Goal: Transaction & Acquisition: Purchase product/service

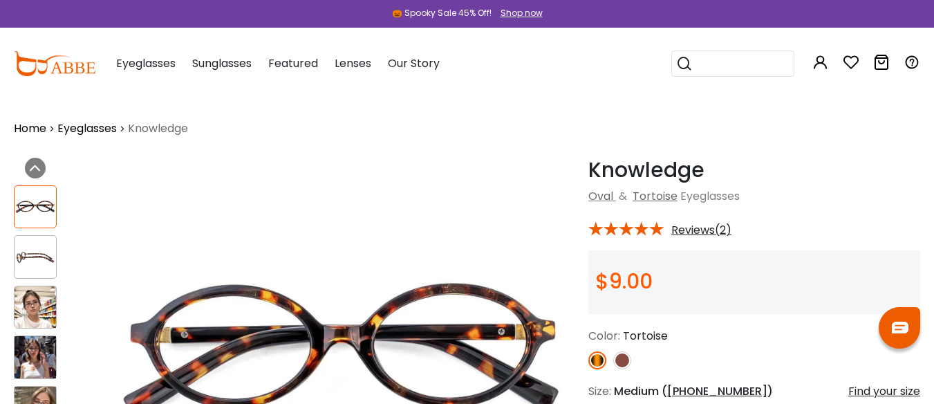
scroll to position [69, 0]
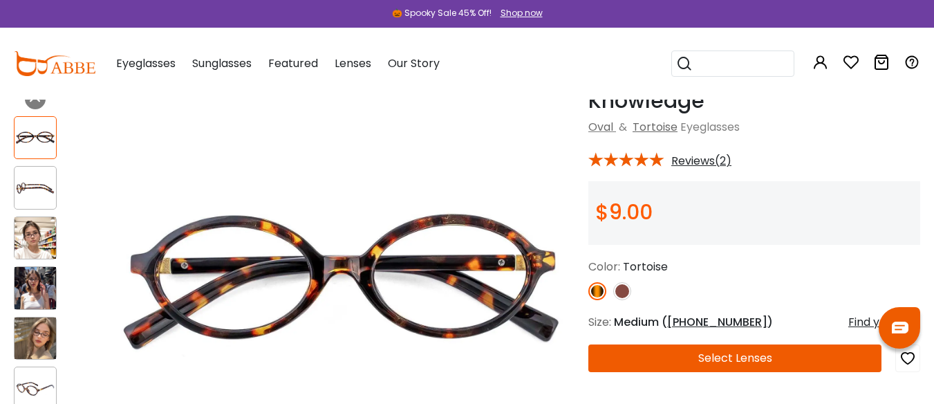
click at [37, 236] on img at bounding box center [35, 237] width 41 height 41
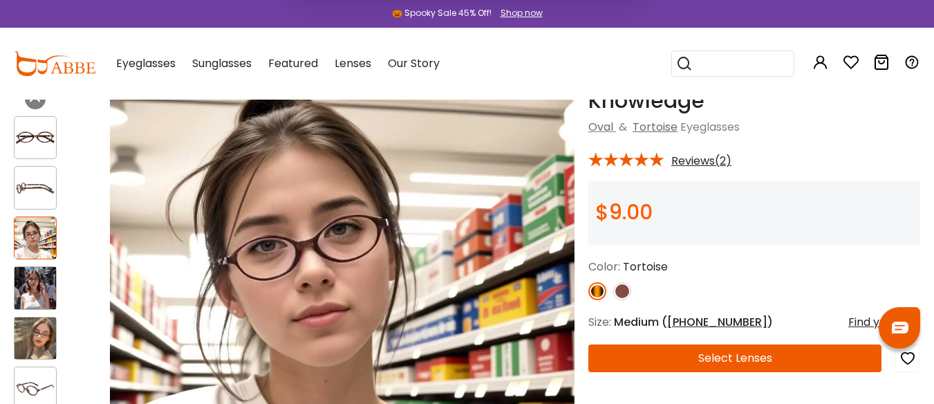
click at [490, 89] on button "Later" at bounding box center [495, 89] width 62 height 35
click at [44, 282] on img at bounding box center [35, 287] width 41 height 41
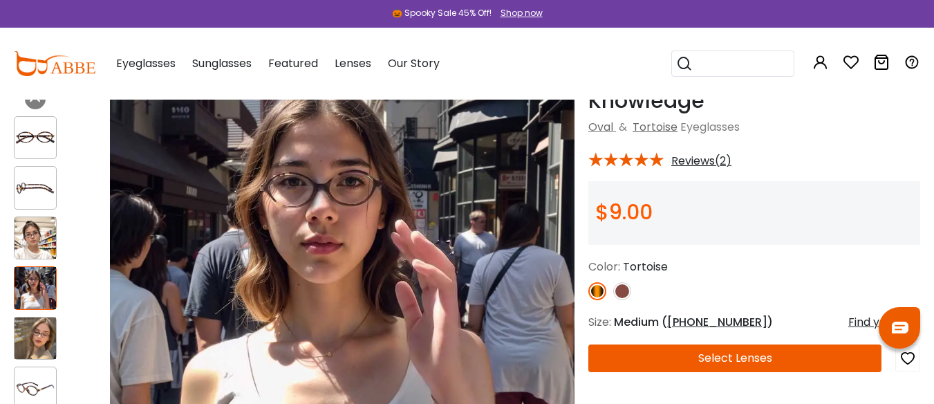
click at [32, 325] on img at bounding box center [35, 337] width 41 height 41
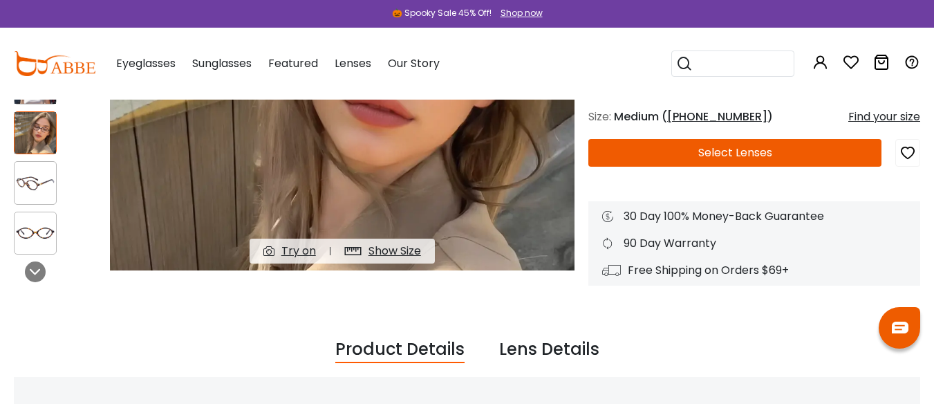
scroll to position [0, 0]
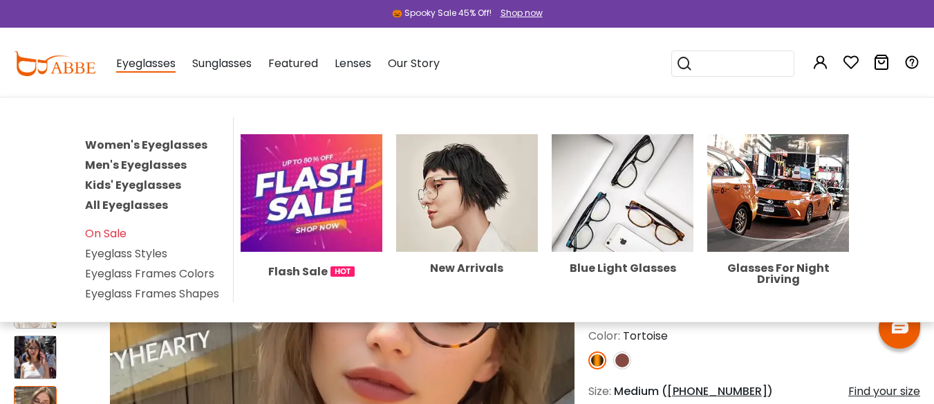
click at [136, 141] on link "Women's Eyeglasses" at bounding box center [146, 145] width 122 height 16
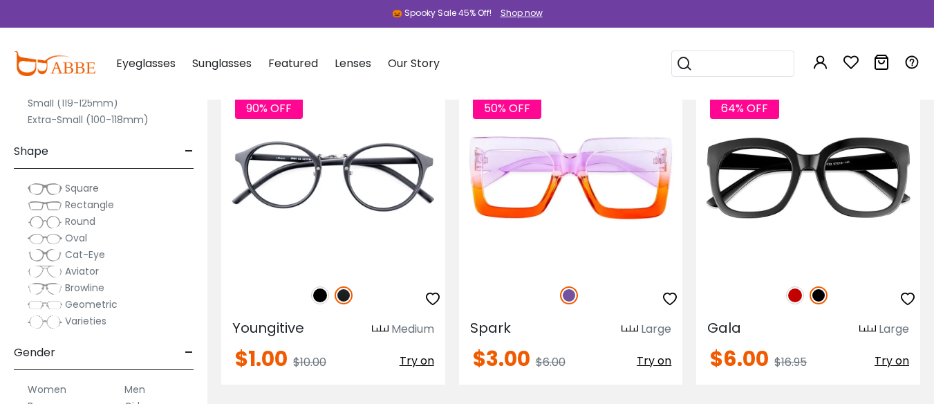
scroll to position [415, 0]
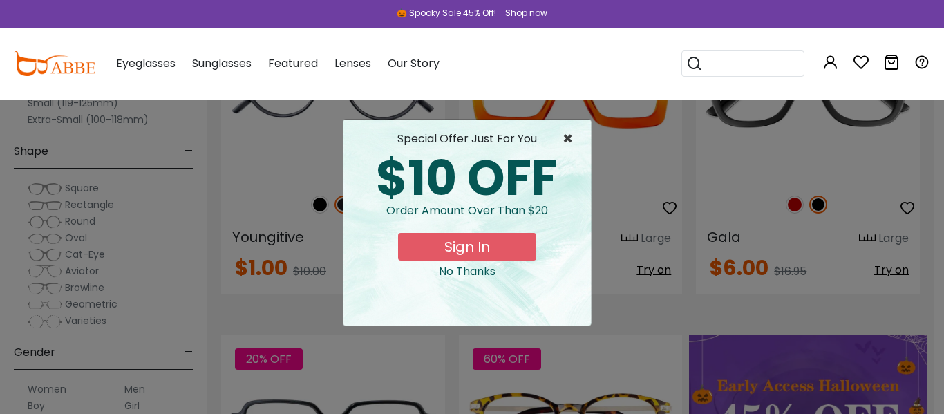
click at [568, 139] on span "×" at bounding box center [570, 139] width 17 height 17
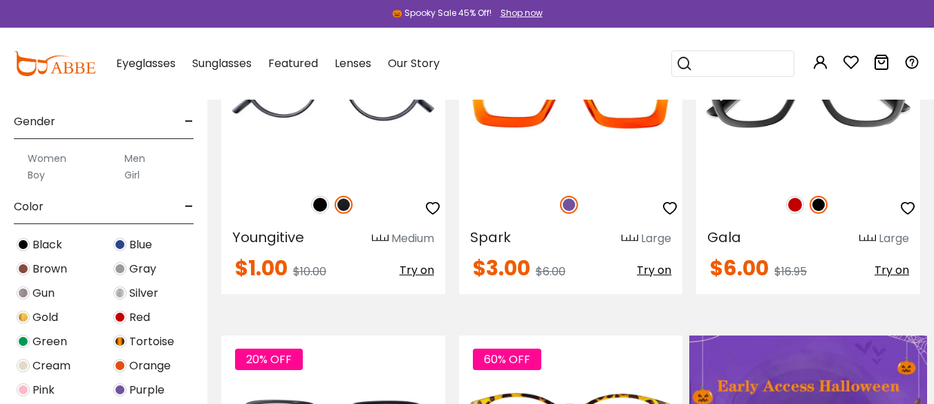
scroll to position [207, 0]
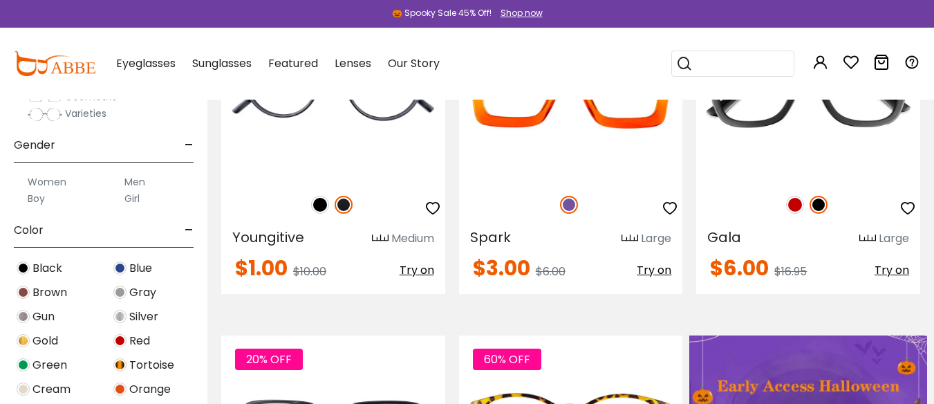
click at [55, 180] on label "Women" at bounding box center [47, 181] width 39 height 17
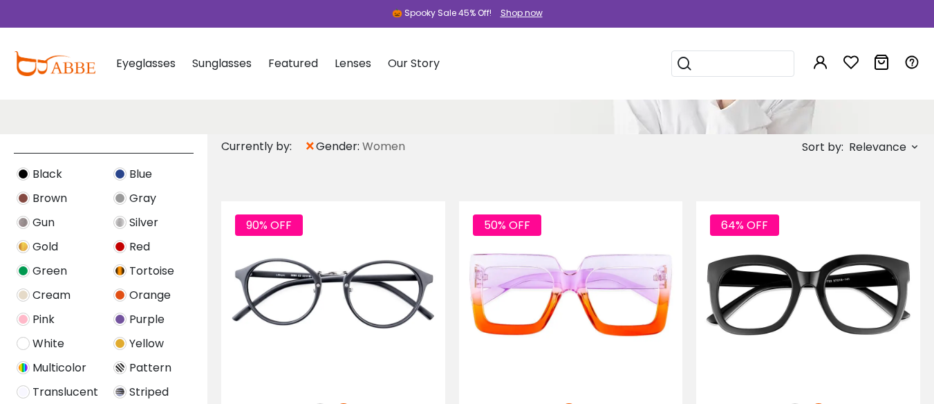
scroll to position [553, 0]
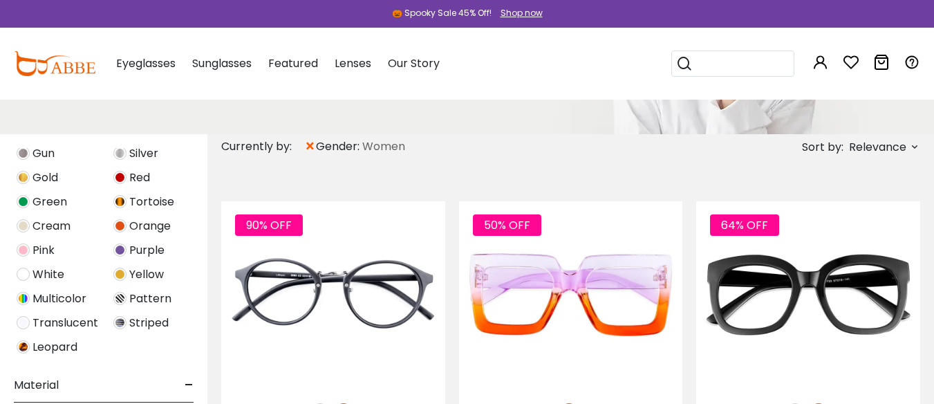
click at [22, 200] on img at bounding box center [23, 201] width 13 height 13
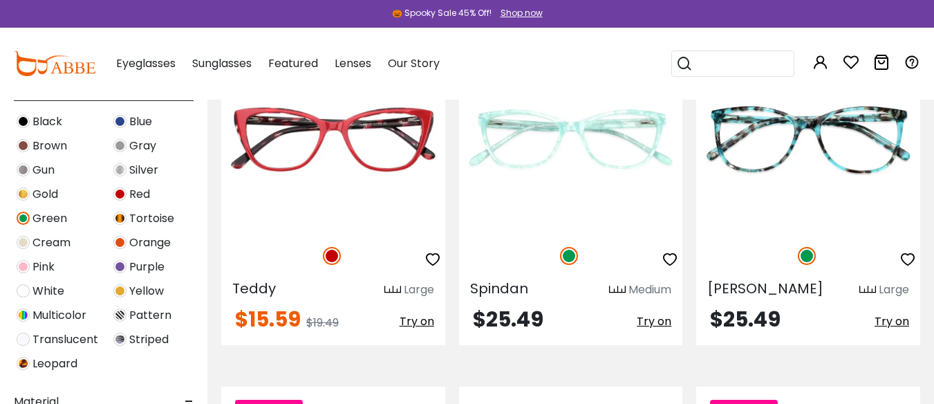
scroll to position [415, 0]
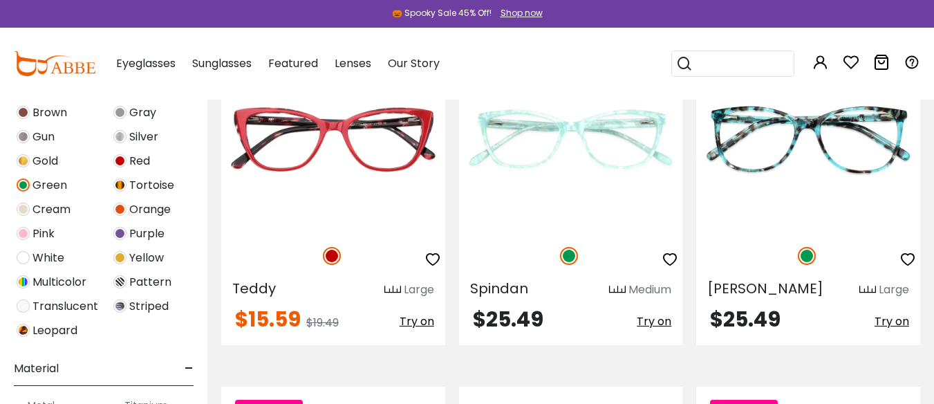
click at [57, 330] on span "Leopard" at bounding box center [54, 330] width 45 height 17
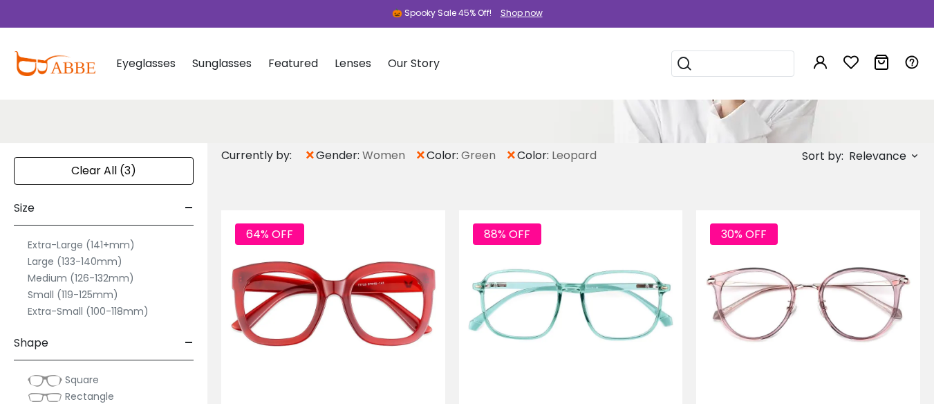
scroll to position [207, 0]
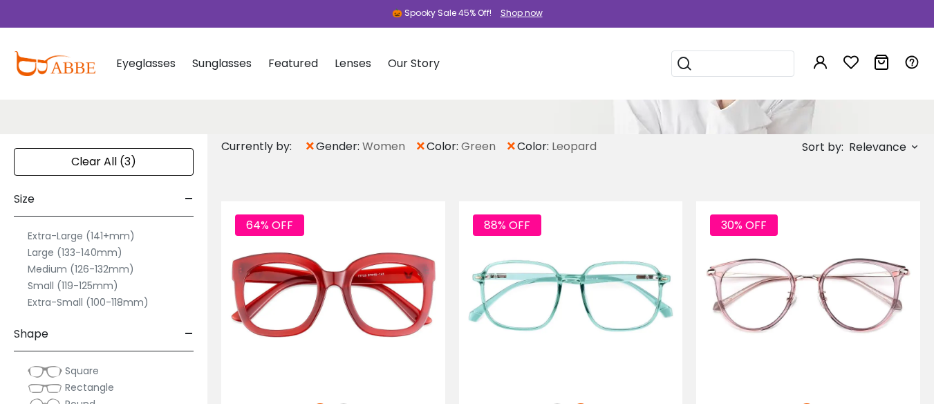
click at [418, 145] on span "×" at bounding box center [421, 146] width 12 height 25
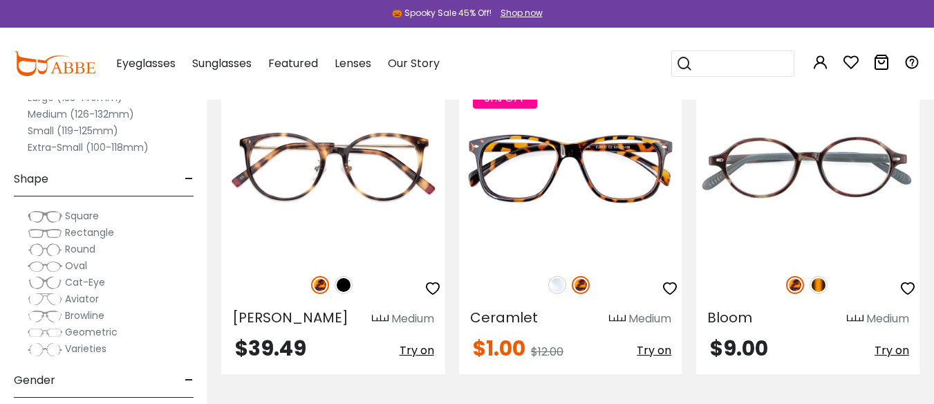
scroll to position [1382, 0]
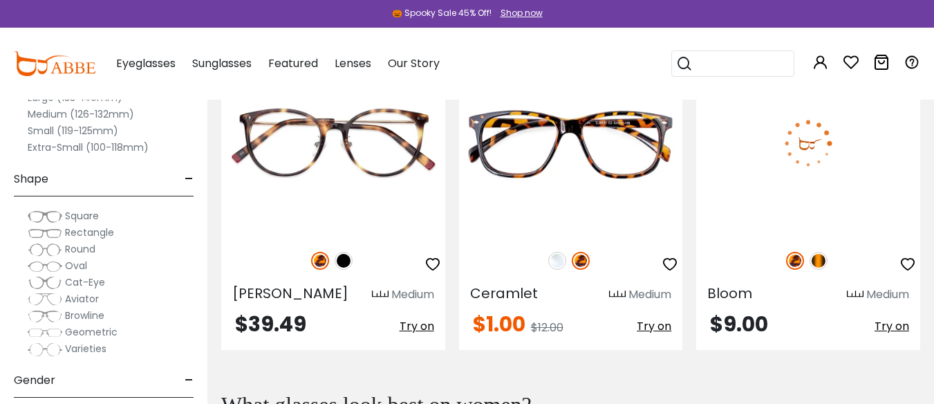
click at [786, 193] on img at bounding box center [808, 143] width 224 height 187
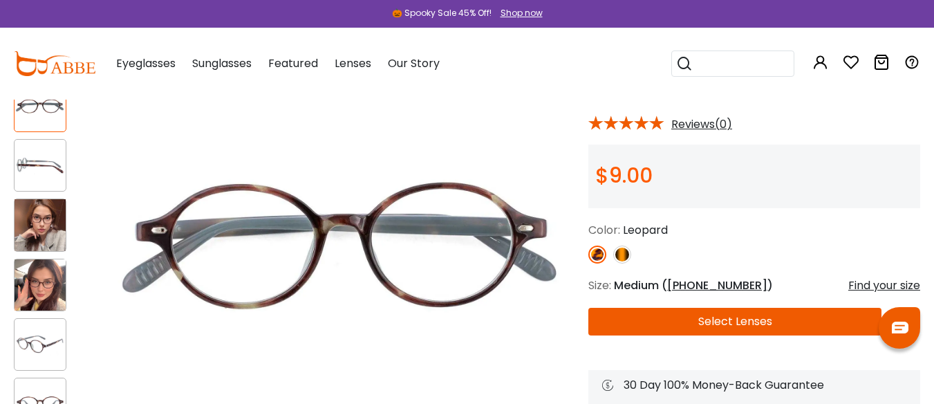
scroll to position [138, 0]
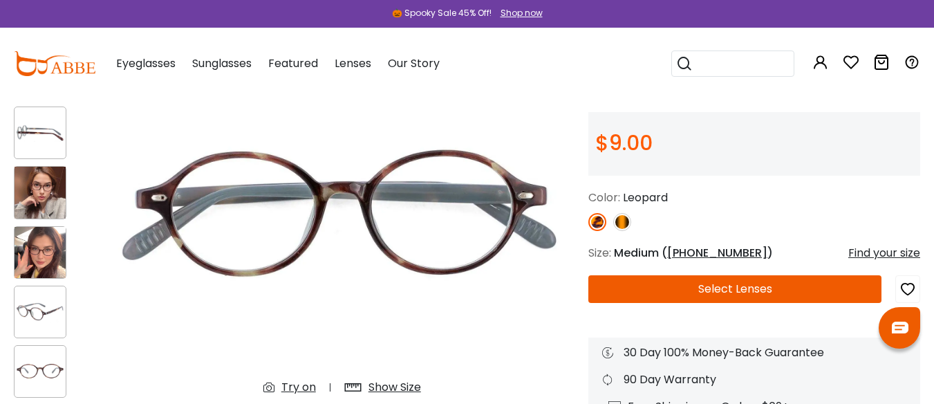
click at [620, 221] on img at bounding box center [622, 222] width 18 height 18
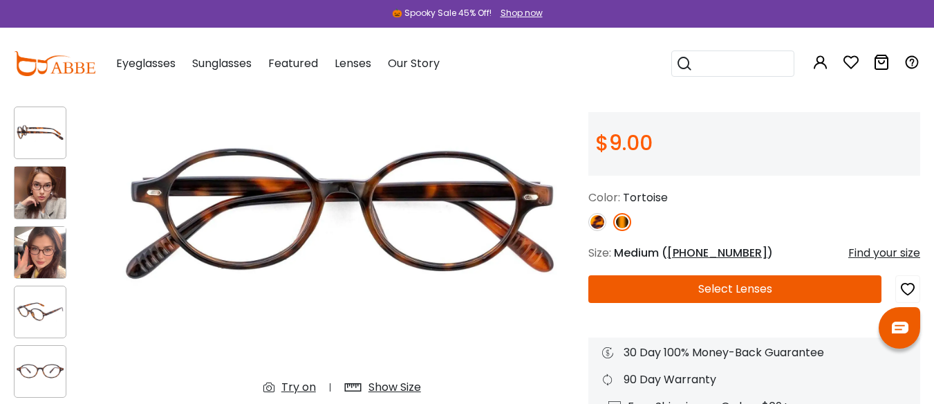
click at [596, 220] on img at bounding box center [597, 222] width 18 height 18
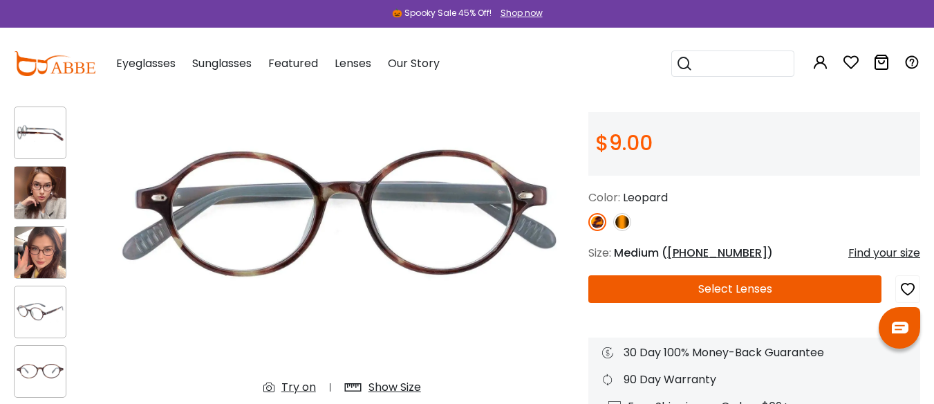
click at [37, 180] on img at bounding box center [40, 192] width 51 height 51
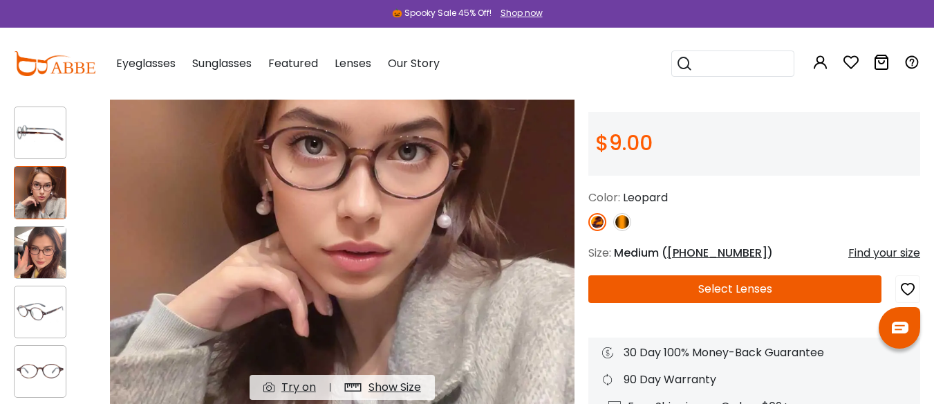
click at [24, 240] on img at bounding box center [40, 252] width 51 height 51
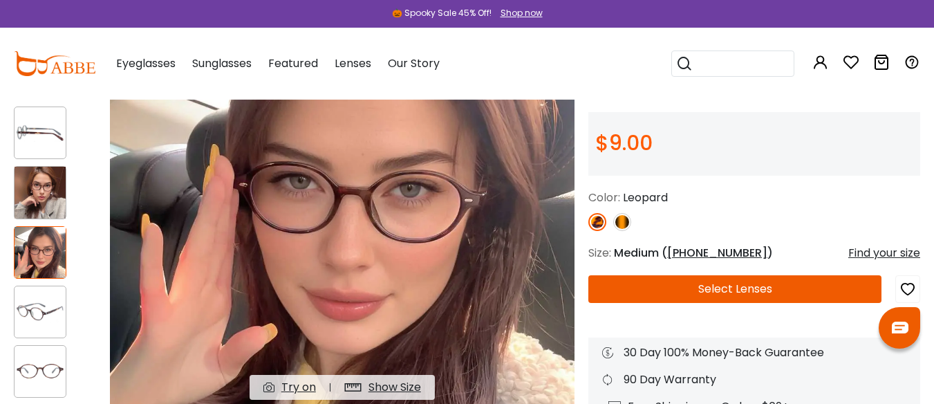
click at [625, 222] on img at bounding box center [622, 222] width 18 height 18
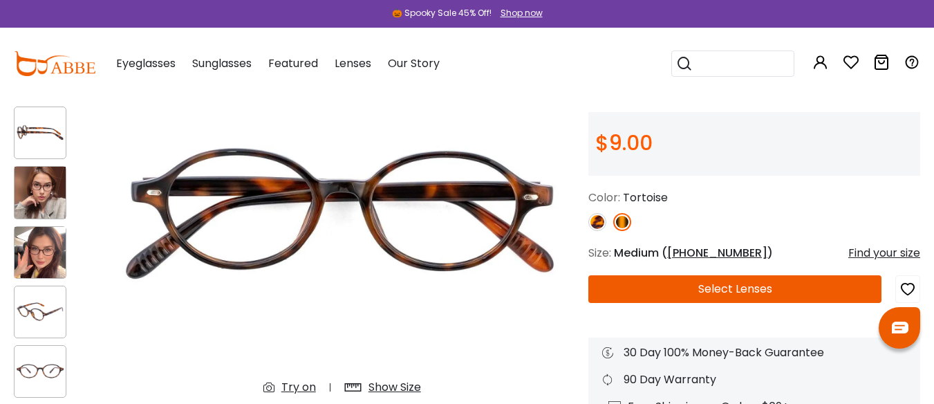
click at [40, 189] on img at bounding box center [40, 192] width 51 height 51
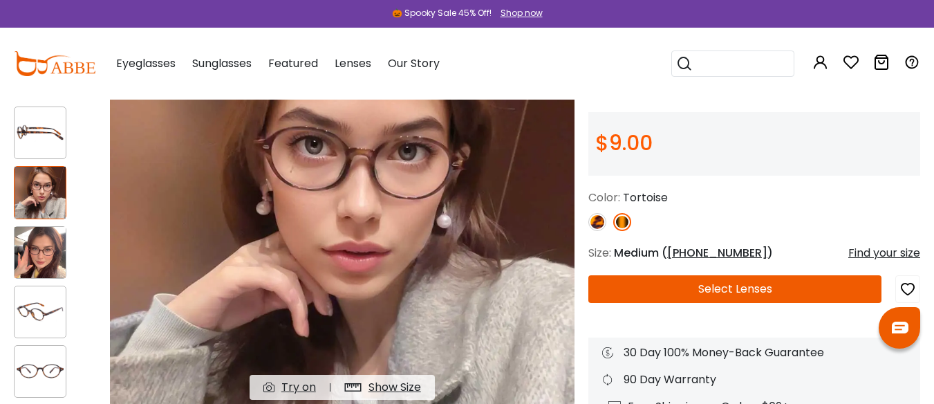
click at [21, 247] on img at bounding box center [40, 252] width 51 height 51
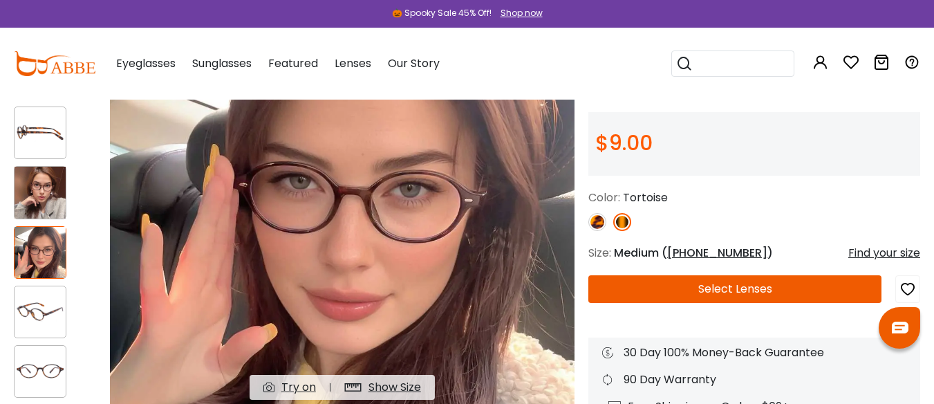
click at [598, 216] on img at bounding box center [597, 222] width 18 height 18
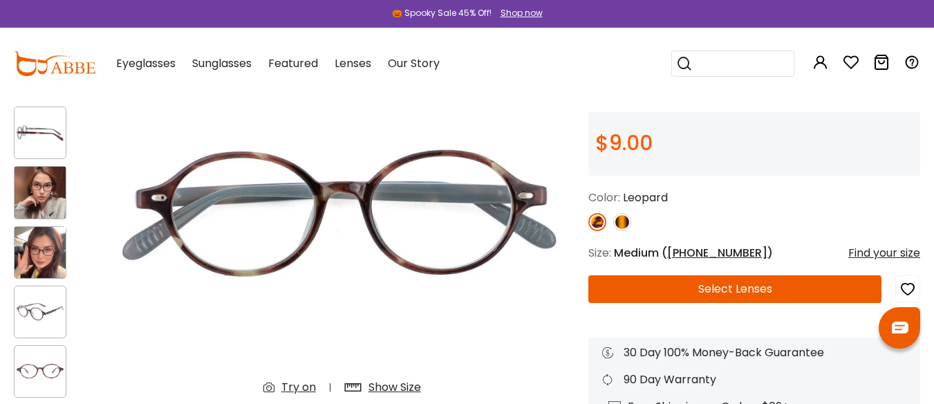
click at [620, 220] on img at bounding box center [622, 222] width 18 height 18
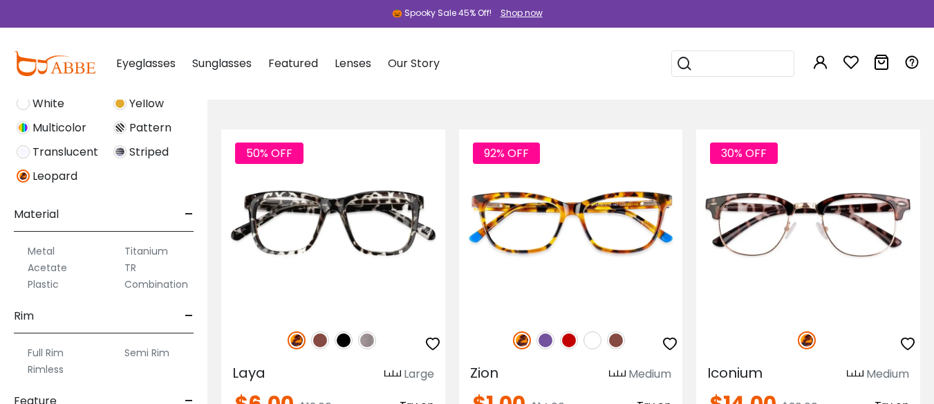
scroll to position [622, 0]
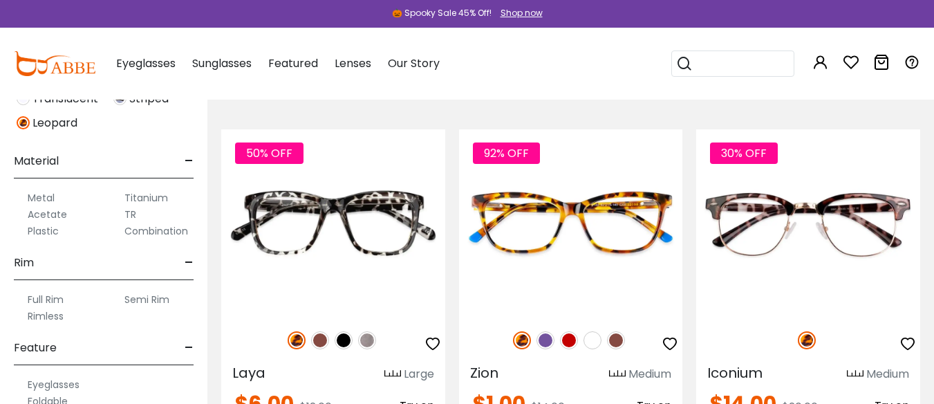
click at [36, 193] on label "Metal" at bounding box center [41, 197] width 27 height 17
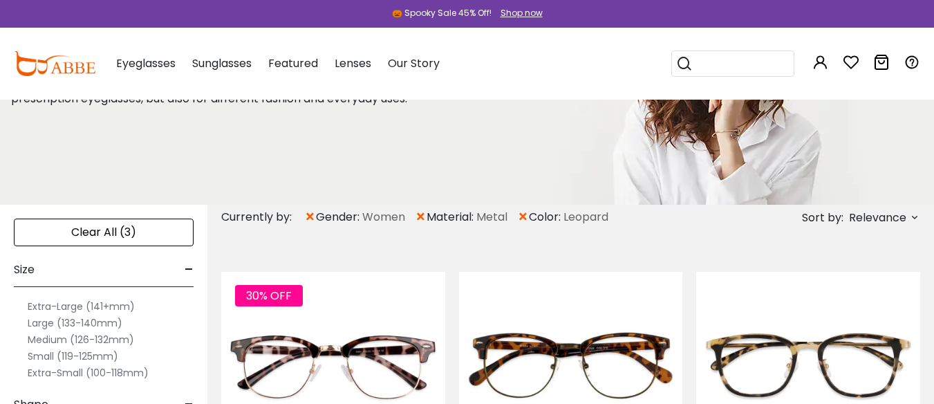
scroll to position [138, 0]
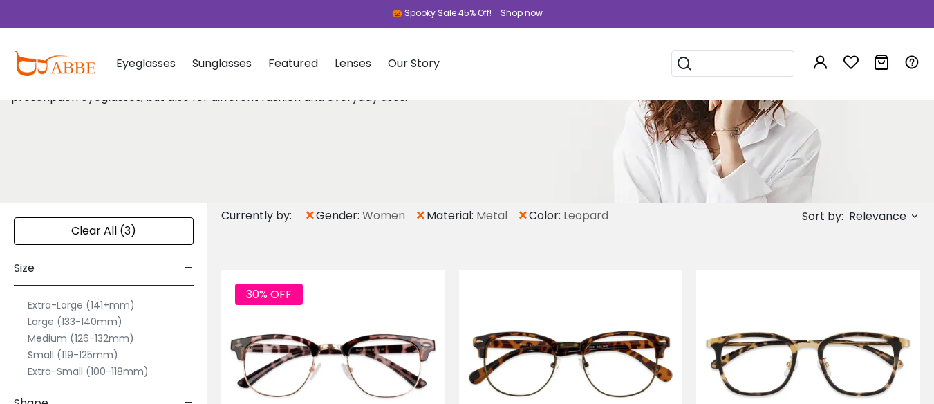
click at [523, 213] on span "×" at bounding box center [523, 215] width 12 height 25
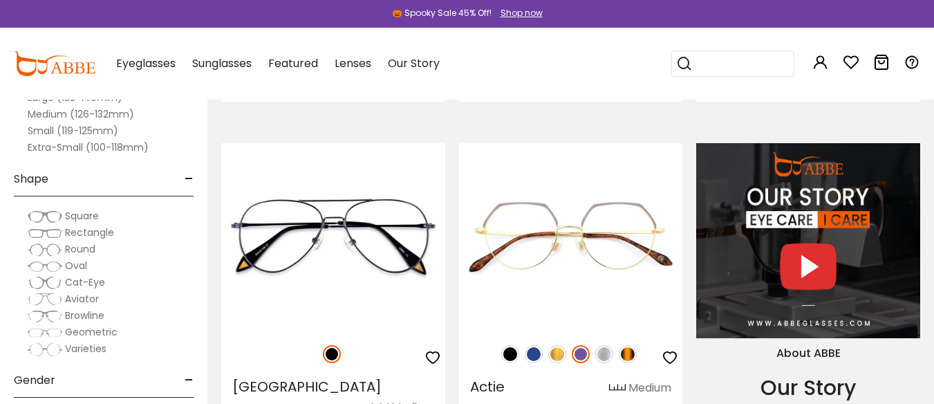
scroll to position [1313, 0]
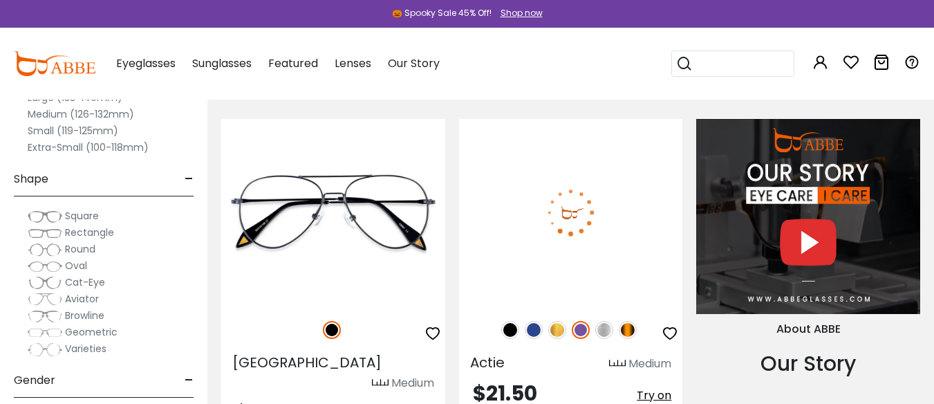
click at [627, 328] on img at bounding box center [627, 330] width 18 height 18
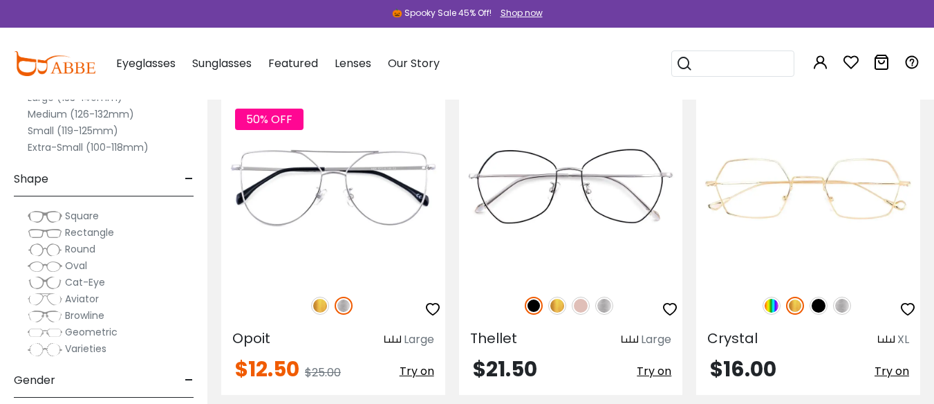
scroll to position [1727, 0]
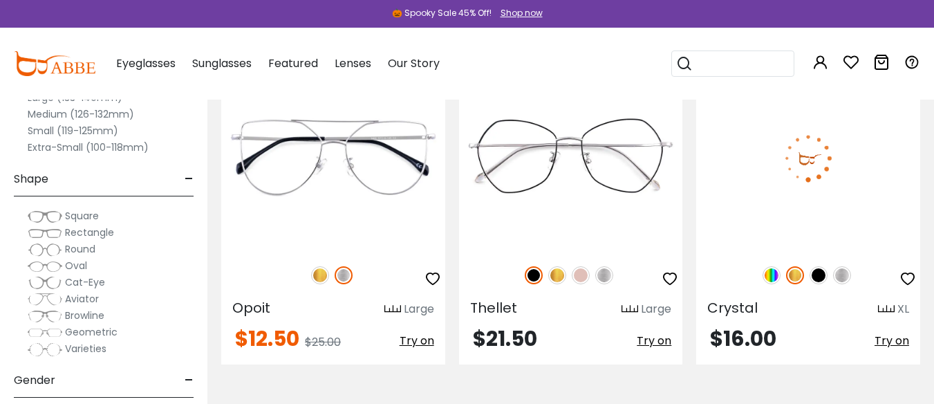
click at [770, 266] on img at bounding box center [771, 275] width 18 height 18
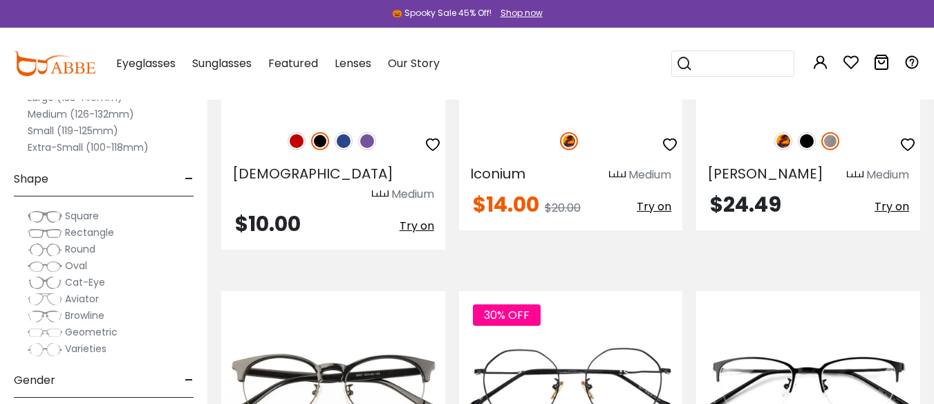
scroll to position [3662, 0]
